Goal: Information Seeking & Learning: Find specific fact

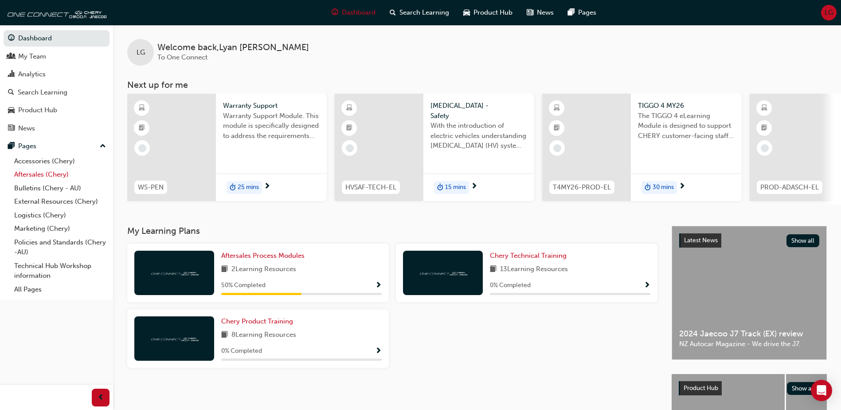
click at [44, 171] on link "Aftersales (Chery)" at bounding box center [60, 175] width 99 height 14
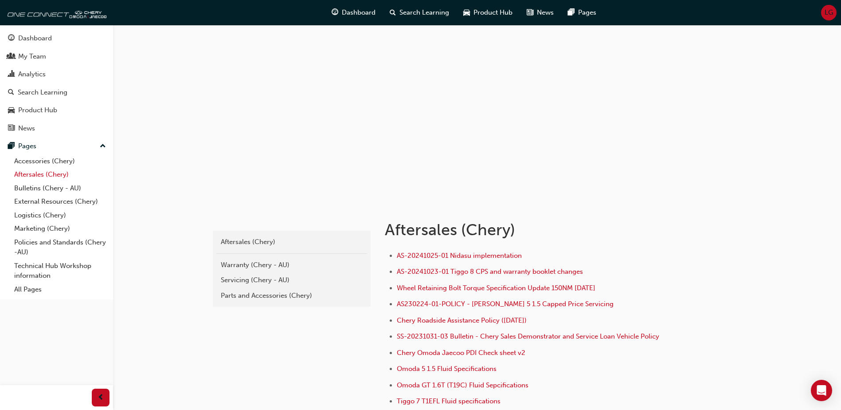
click at [51, 177] on link "Aftersales (Chery)" at bounding box center [60, 175] width 99 height 14
click at [240, 279] on div "Servicing (Chery - AU)" at bounding box center [292, 280] width 142 height 10
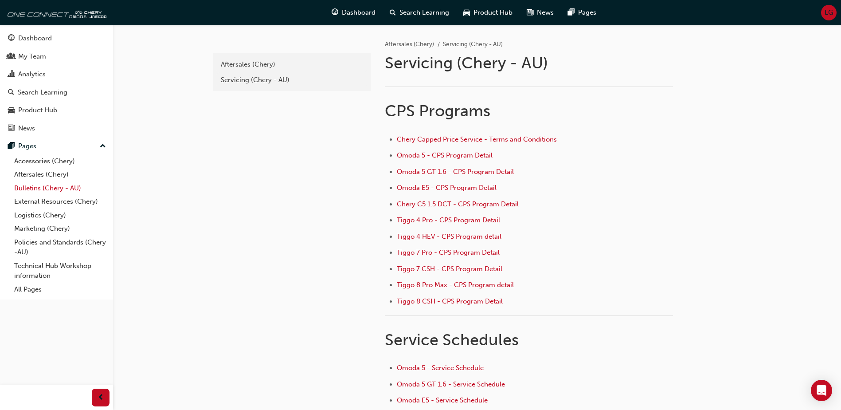
click at [47, 188] on link "Bulletins (Chery - AU)" at bounding box center [60, 188] width 99 height 14
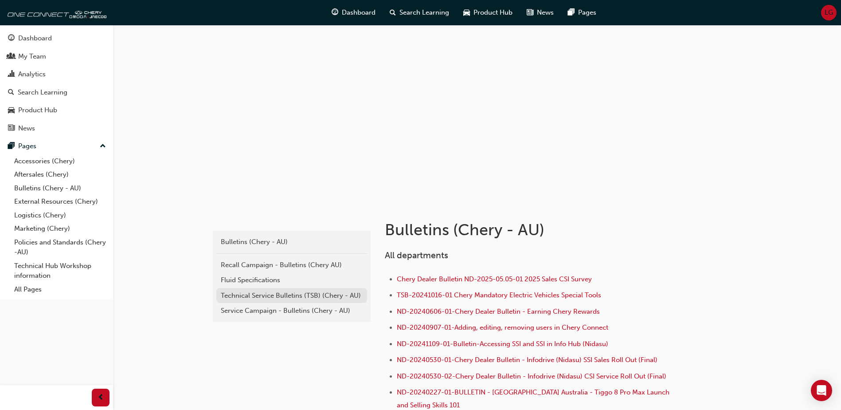
click at [251, 296] on div "Technical Service Bulletins (TSB) (Chery - AU)" at bounding box center [292, 296] width 142 height 10
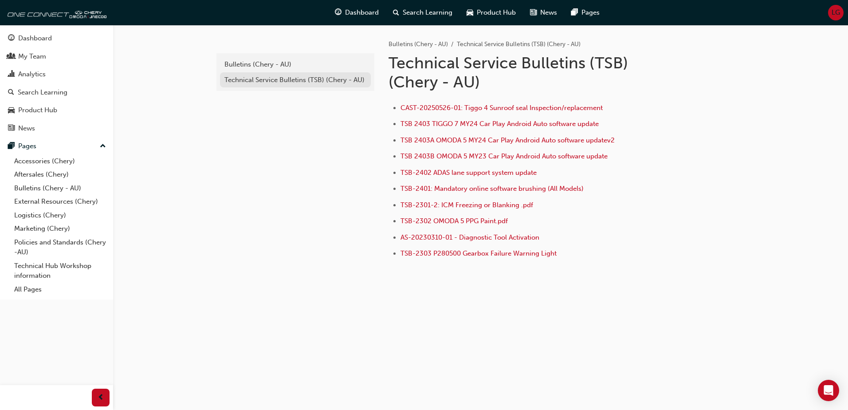
click at [310, 80] on div "Technical Service Bulletins (TSB) (Chery - AU)" at bounding box center [295, 80] width 142 height 10
click at [239, 64] on div "Bulletins (Chery - AU)" at bounding box center [295, 64] width 142 height 10
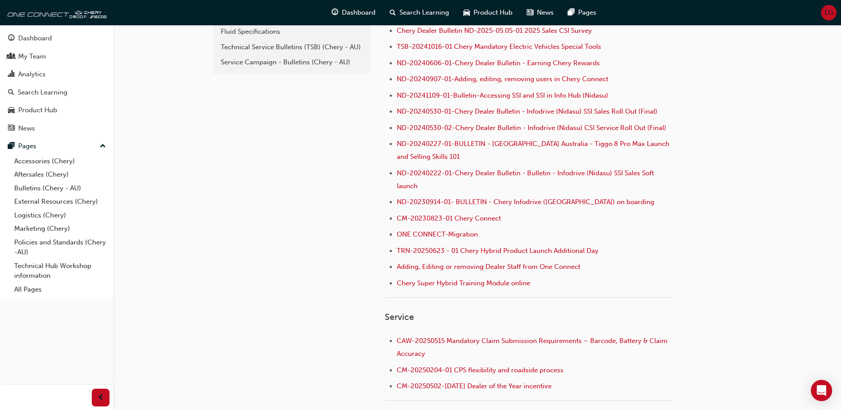
scroll to position [204, 0]
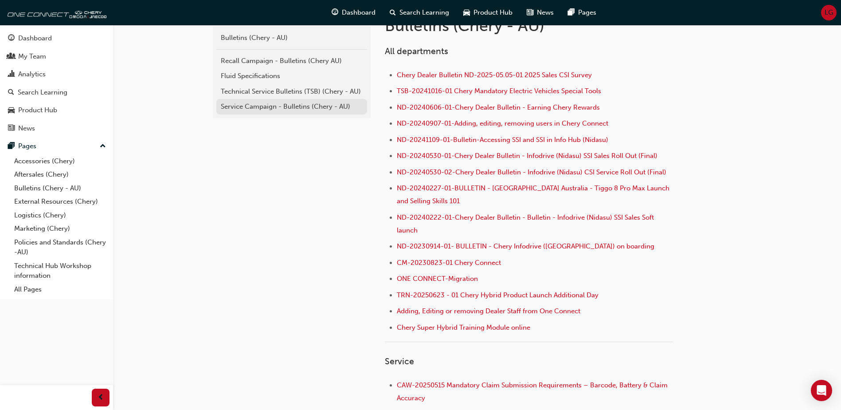
click at [258, 103] on div "Service Campaign - Bulletins (Chery - AU)" at bounding box center [292, 107] width 142 height 10
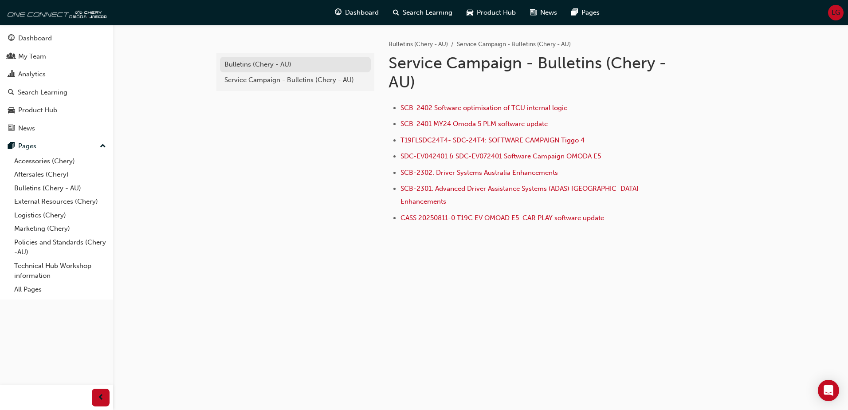
click at [251, 64] on div "Bulletins (Chery - AU)" at bounding box center [295, 64] width 142 height 10
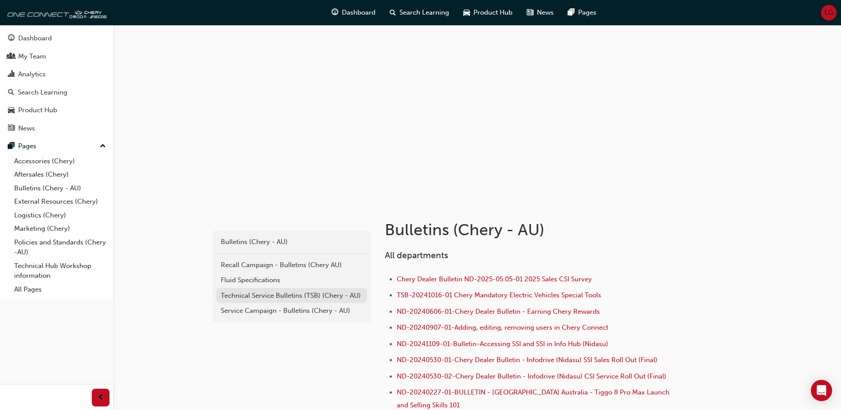
click at [253, 298] on div "Technical Service Bulletins (TSB) (Chery - AU)" at bounding box center [292, 296] width 142 height 10
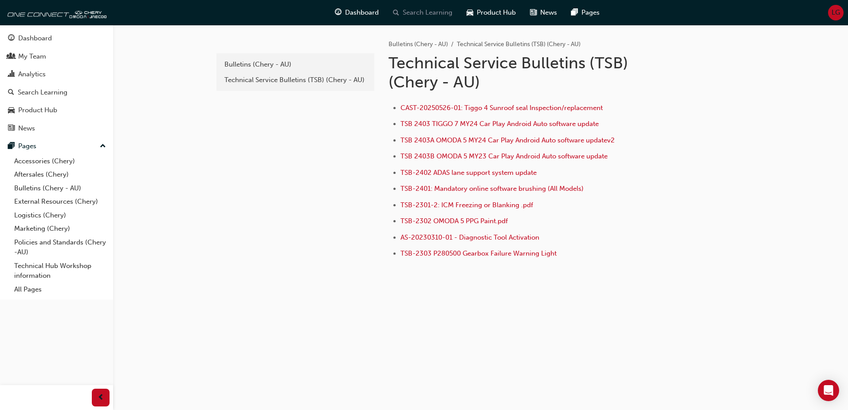
click at [413, 10] on span "Search Learning" at bounding box center [428, 13] width 50 height 10
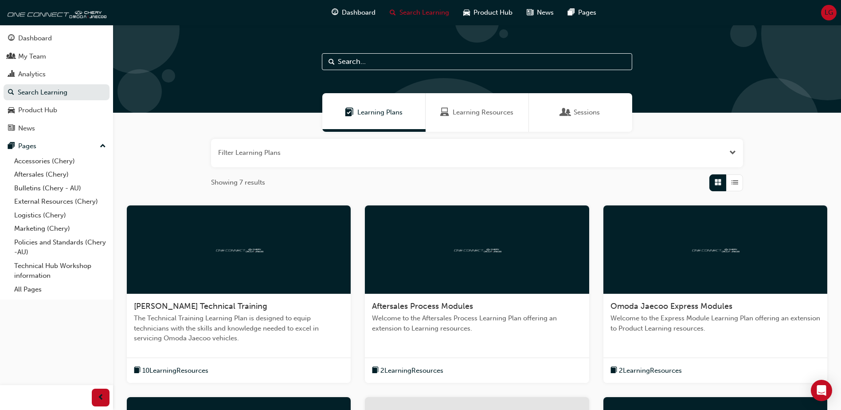
click at [430, 61] on input "text" at bounding box center [477, 61] width 310 height 17
type input "carplay"
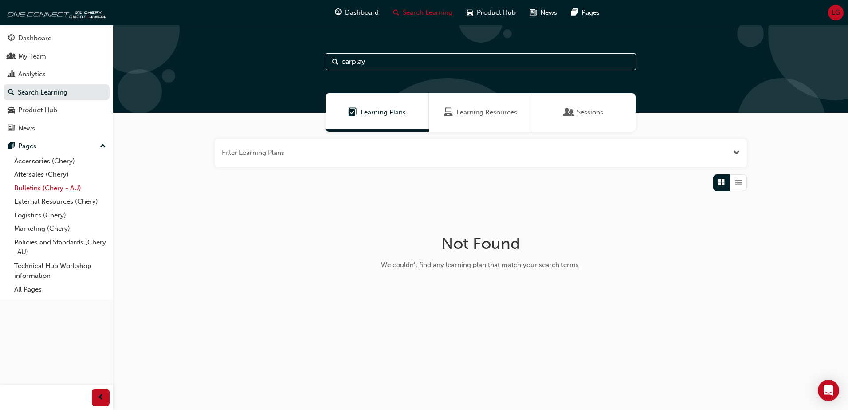
click at [48, 190] on link "Bulletins (Chery - AU)" at bounding box center [60, 188] width 99 height 14
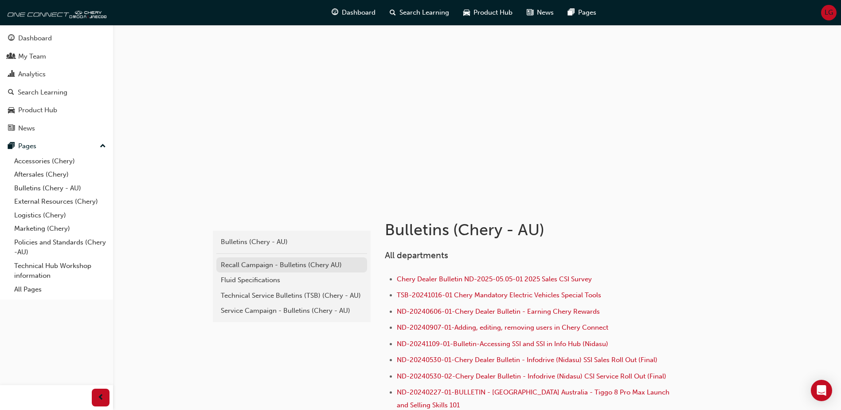
click at [261, 263] on div "Recall Campaign - Bulletins (Chery AU)" at bounding box center [292, 265] width 142 height 10
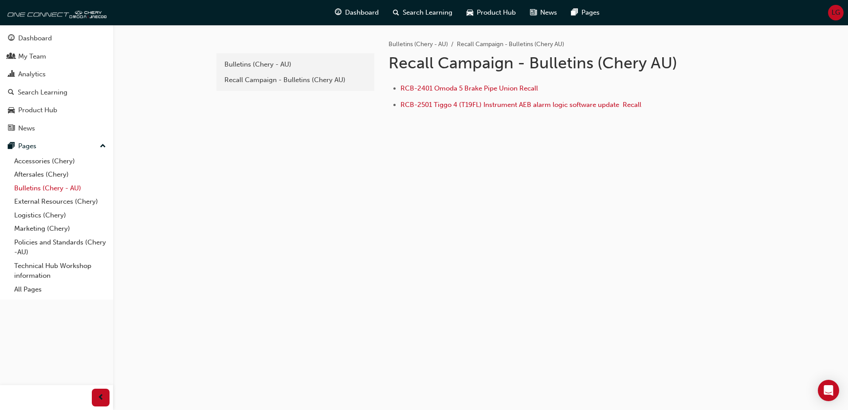
click at [47, 191] on link "Bulletins (Chery - AU)" at bounding box center [60, 188] width 99 height 14
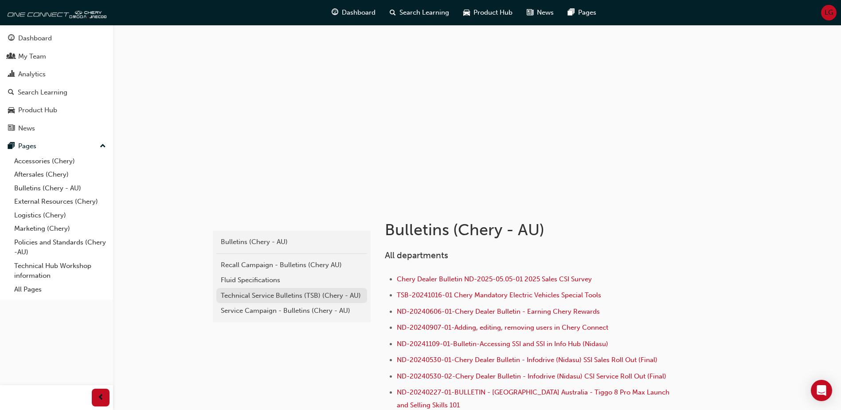
click at [247, 291] on div "Technical Service Bulletins (TSB) (Chery - AU)" at bounding box center [292, 296] width 142 height 10
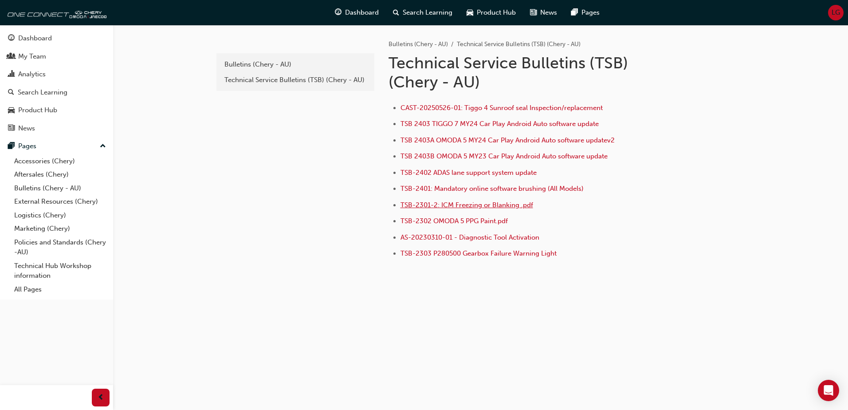
click at [480, 206] on span "TSB-2301-2: ICM Freezing or Blanking .pdf" at bounding box center [467, 205] width 133 height 8
click at [342, 246] on div "e820a42a-f55a-48b1-8359-4e82164139b7 Bulletins (Chery - AU) Technical Service B…" at bounding box center [295, 160] width 160 height 271
click at [270, 231] on div "e820a42a-f55a-48b1-8359-4e82164139b7 Bulletins (Chery - AU) Technical Service B…" at bounding box center [295, 160] width 160 height 271
click at [489, 409] on html "Your version of Internet Explorer is outdated and not supported. Please upgrade…" at bounding box center [424, 205] width 848 height 410
click at [486, 104] on span "CAST-20250526-01: Tiggo 4 Sunroof seal Inspection/replacement" at bounding box center [502, 108] width 202 height 8
